Goal: Answer question/provide support: Answer question/provide support

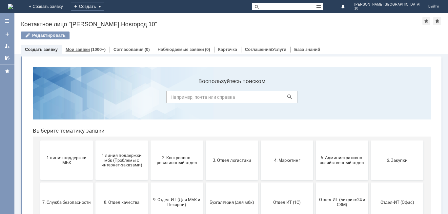
click at [85, 50] on link "Мои заявки" at bounding box center [78, 49] width 24 height 5
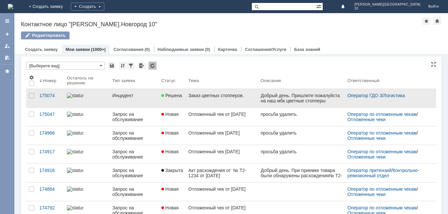
click at [211, 97] on div "Заказ цветных стопперов." at bounding box center [221, 95] width 67 height 5
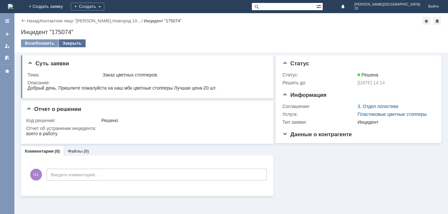
click at [73, 42] on div "Закрыть" at bounding box center [72, 43] width 27 height 8
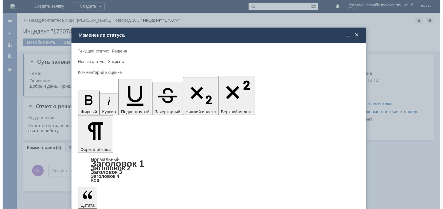
scroll to position [24, 0]
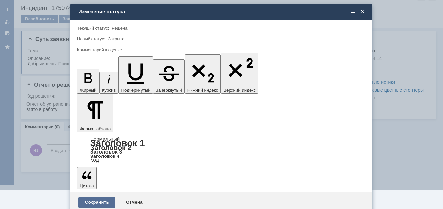
drag, startPoint x: 108, startPoint y: 193, endPoint x: 109, endPoint y: 180, distance: 12.8
click at [108, 193] on span "5 - Отлично" at bounding box center [221, 194] width 280 height 5
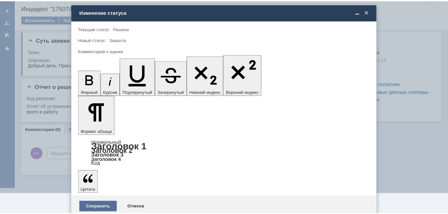
scroll to position [0, 0]
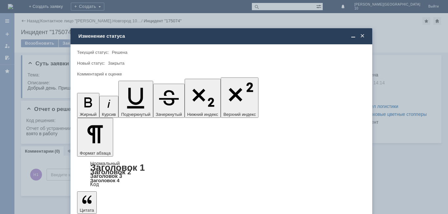
type input "5 - Отлично"
